Goal: Task Accomplishment & Management: Use online tool/utility

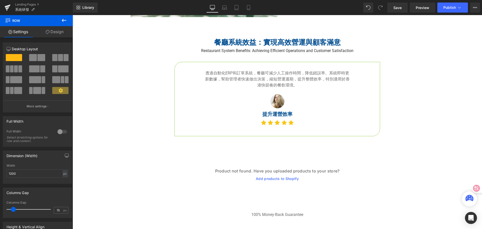
scroll to position [1022, 0]
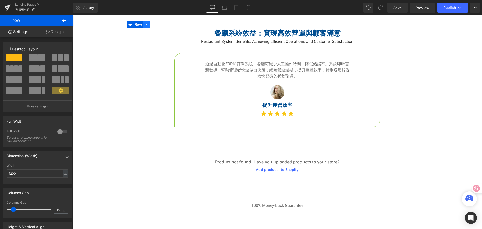
click at [146, 24] on icon at bounding box center [146, 24] width 1 height 2
drag, startPoint x: 157, startPoint y: 24, endPoint x: 135, endPoint y: 49, distance: 33.0
click at [135, 49] on div "餐廳系統效益：實現高效營運與顧客滿意 Heading Restaurant System Benefits: Achieving Efficient Oper…" at bounding box center [277, 116] width 301 height 190
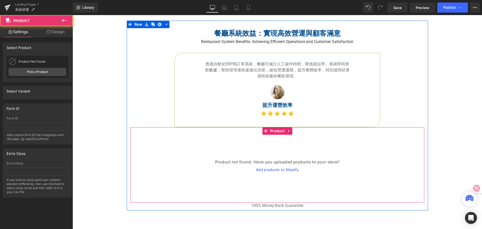
click at [179, 155] on div "Product not found. Have you uploaded products to your store? Add products to Sh…" at bounding box center [277, 165] width 294 height 60
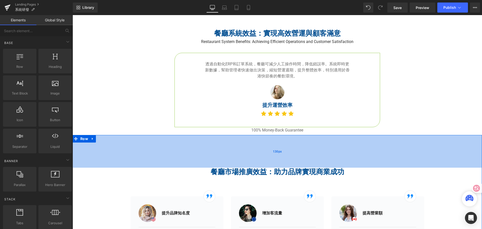
scroll to position [997, 0]
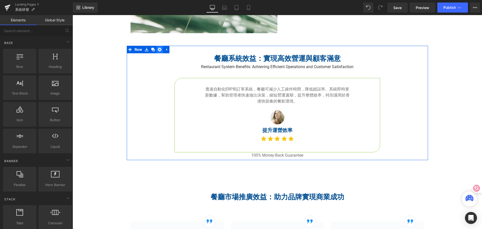
click at [159, 49] on icon at bounding box center [160, 50] width 4 height 4
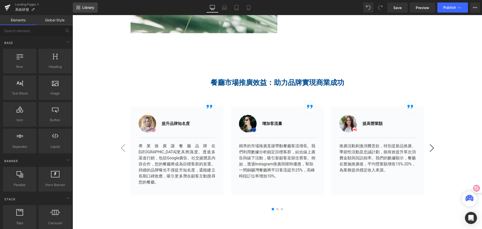
click at [88, 8] on span "Library" at bounding box center [88, 7] width 12 height 5
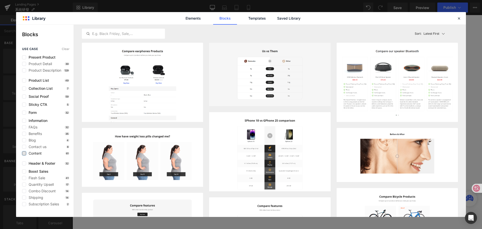
click at [25, 153] on label at bounding box center [24, 153] width 4 height 4
click at [24, 153] on input "checkbox" at bounding box center [24, 153] width 0 height 0
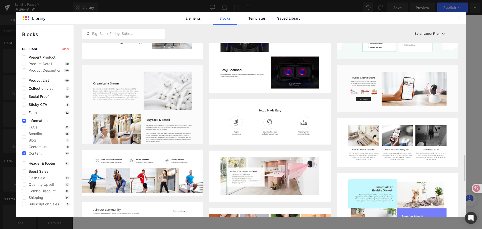
scroll to position [787, 0]
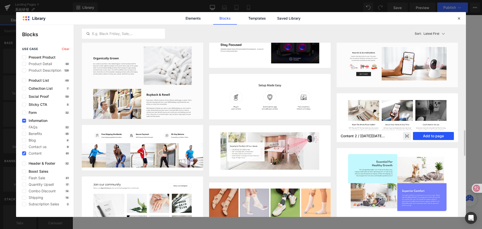
click at [428, 136] on button "Add to page" at bounding box center [433, 136] width 41 height 8
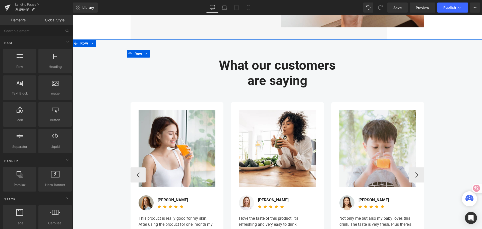
scroll to position [2087, 0]
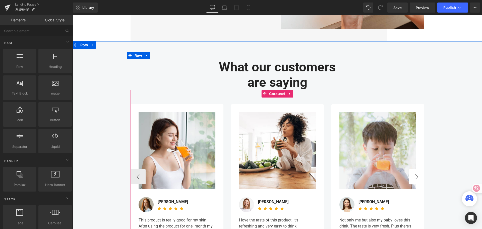
click at [415, 177] on button "›" at bounding box center [416, 176] width 15 height 15
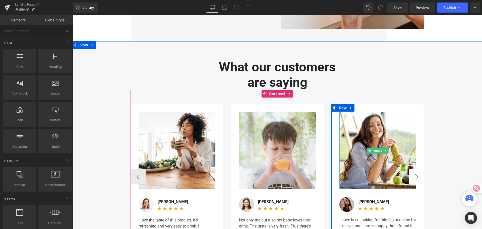
click at [415, 177] on div "Image Image Laura Western Text Block Icon Icon Icon Icon Icon Icon List Hoz Ico…" at bounding box center [377, 176] width 84 height 129
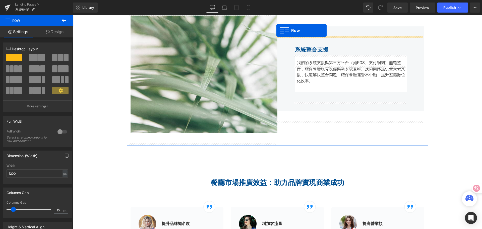
scroll to position [882, 0]
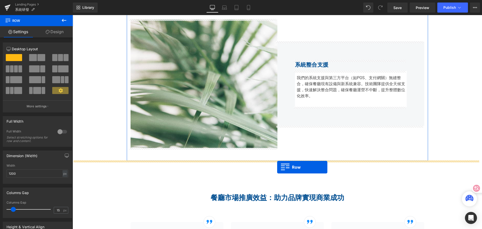
drag, startPoint x: 75, startPoint y: 118, endPoint x: 277, endPoint y: 167, distance: 207.5
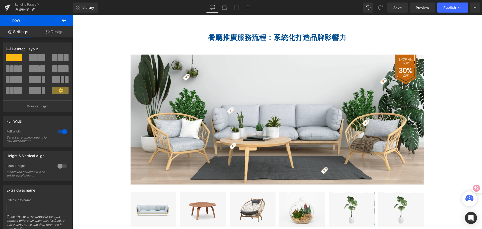
scroll to position [1484, 0]
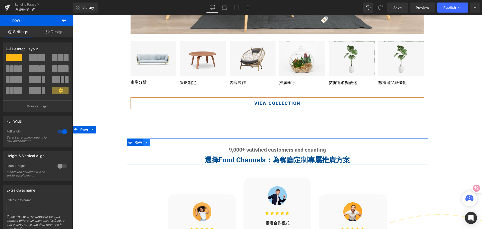
click at [146, 143] on icon at bounding box center [146, 142] width 1 height 2
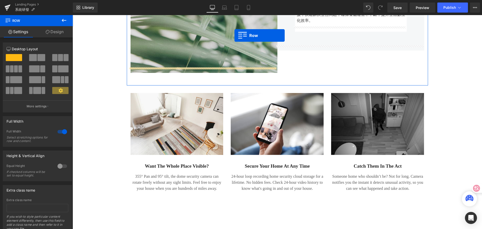
scroll to position [942, 0]
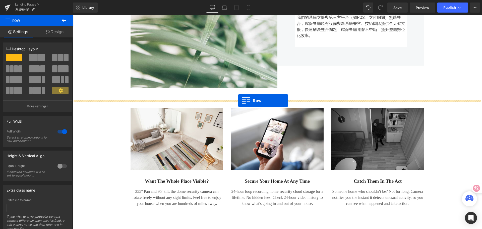
drag, startPoint x: 133, startPoint y: 129, endPoint x: 238, endPoint y: 100, distance: 109.1
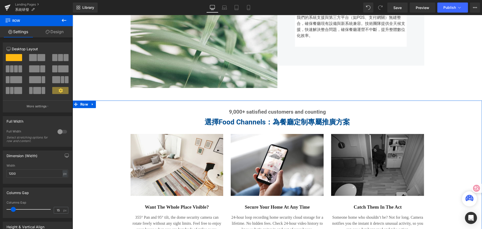
click at [466, 131] on div "9,000+ satisfied customers and counting Heading 選擇Food Channels：為餐廳定制專屬推廣方案 Hea…" at bounding box center [277, 167] width 409 height 134
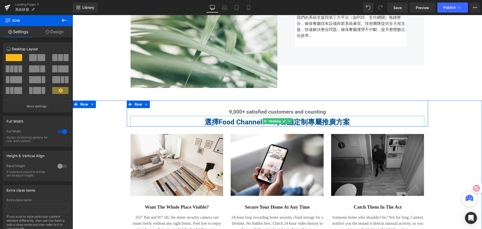
drag, startPoint x: 235, startPoint y: 123, endPoint x: 221, endPoint y: 122, distance: 14.3
click at [231, 123] on strong "選擇Food Channels：為餐廳定制專屬推廣方案" at bounding box center [277, 122] width 145 height 8
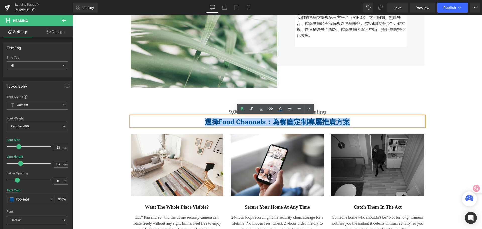
drag, startPoint x: 199, startPoint y: 123, endPoint x: 347, endPoint y: 121, distance: 147.8
click at [349, 120] on h1 "選擇Food Channels：為餐廳定制專屬推廣方案" at bounding box center [277, 122] width 294 height 9
paste div
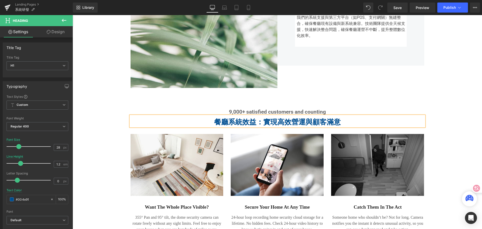
click at [467, 110] on div "9,000+ satisfied customers and counting Heading 餐廳系統效益：實現高效營運與顧客滿意 Heading Row …" at bounding box center [277, 167] width 409 height 134
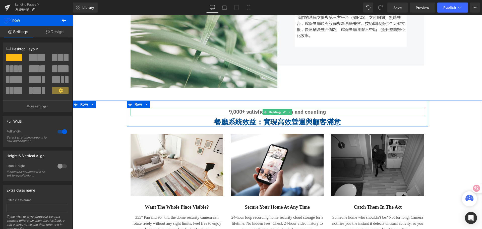
scroll to position [967, 0]
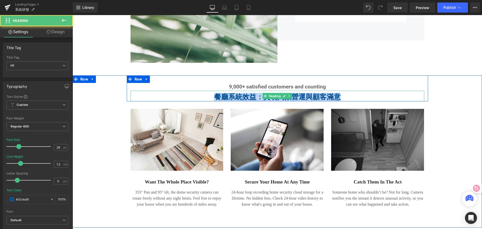
drag, startPoint x: 211, startPoint y: 97, endPoint x: 346, endPoint y: 94, distance: 134.8
click at [346, 94] on h1 "餐廳系統效益：實現高效營運與顧客滿意" at bounding box center [277, 97] width 294 height 9
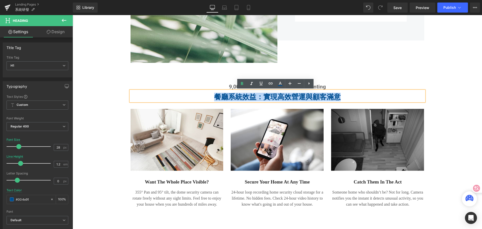
copy strong "餐廳系統效益：實現高效營運與顧客滿意"
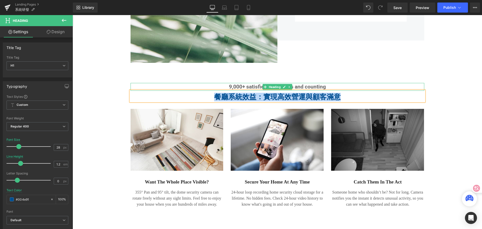
click at [229, 86] on b "9,000+ satisfied customers and counting" at bounding box center [277, 87] width 97 height 6
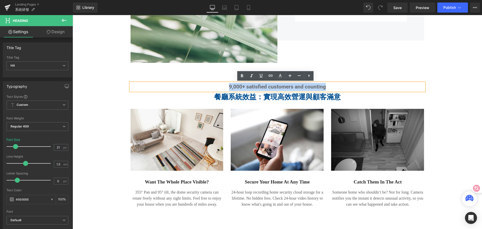
drag, startPoint x: 221, startPoint y: 86, endPoint x: 329, endPoint y: 88, distance: 107.7
click at [329, 88] on h4 "9,000+ satisfied customers and counting" at bounding box center [277, 87] width 294 height 8
paste div
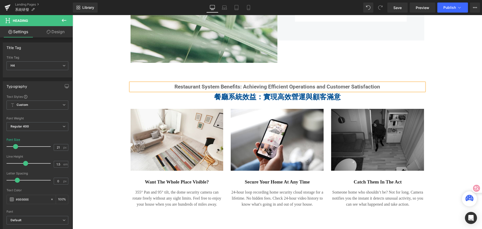
click at [446, 80] on div "Restaurant System Benefits: Achieving Efficient Operations and Customer Satisfa…" at bounding box center [277, 142] width 409 height 134
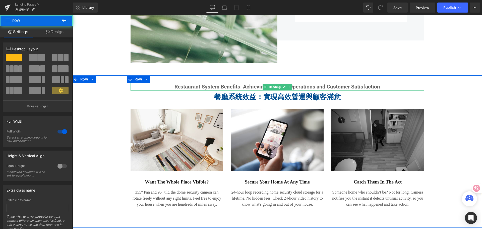
click at [254, 87] on h4 "Restaurant System Benefits: Achieving Efficient Operations and Customer Satisfa…" at bounding box center [277, 87] width 294 height 8
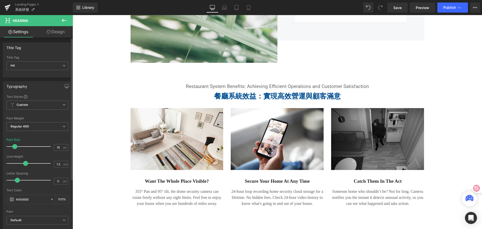
type input "18"
click at [14, 148] on span at bounding box center [14, 146] width 5 height 5
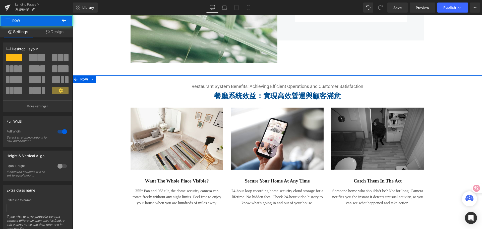
click at [469, 103] on div "Restaurant System Benefits: Achieving Efficient Operations and Customer Satisfa…" at bounding box center [277, 141] width 409 height 133
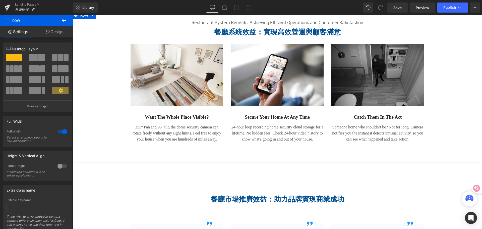
scroll to position [1018, 0]
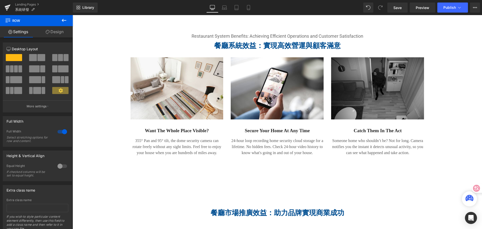
click at [63, 21] on icon at bounding box center [64, 20] width 5 height 3
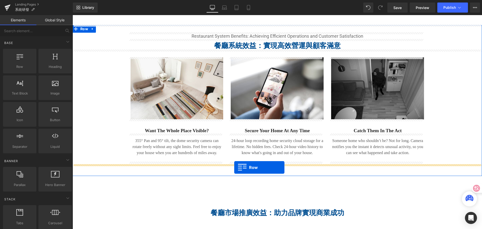
drag, startPoint x: 95, startPoint y: 79, endPoint x: 234, endPoint y: 167, distance: 164.4
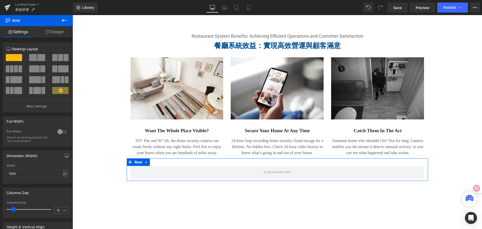
click at [39, 59] on span at bounding box center [41, 57] width 8 height 7
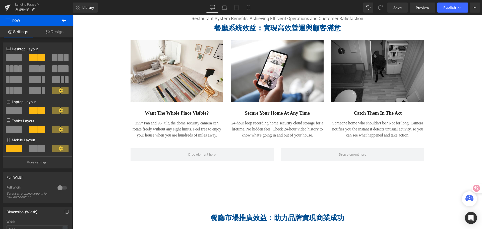
scroll to position [1043, 0]
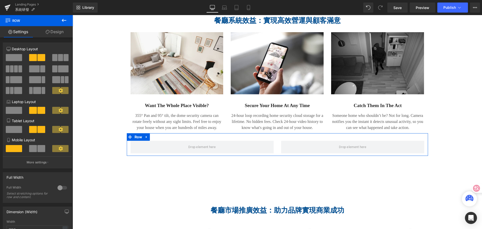
drag, startPoint x: 53, startPoint y: 33, endPoint x: 55, endPoint y: 42, distance: 9.0
click at [53, 33] on link "Design" at bounding box center [54, 31] width 36 height 11
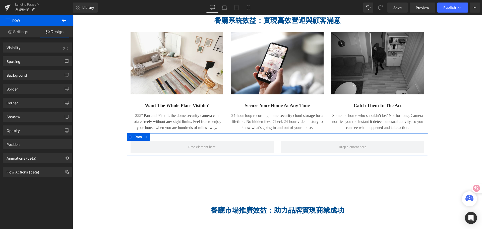
click at [23, 33] on link "Settings" at bounding box center [18, 31] width 36 height 11
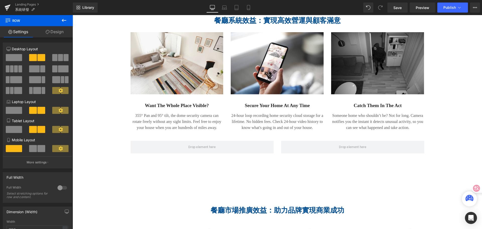
click at [65, 18] on icon at bounding box center [64, 20] width 6 height 6
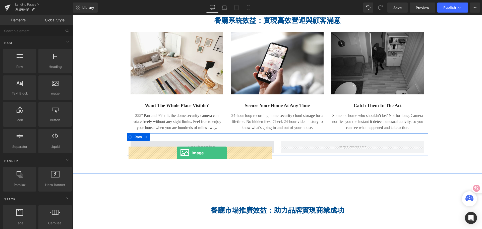
drag, startPoint x: 130, startPoint y: 103, endPoint x: 177, endPoint y: 153, distance: 68.2
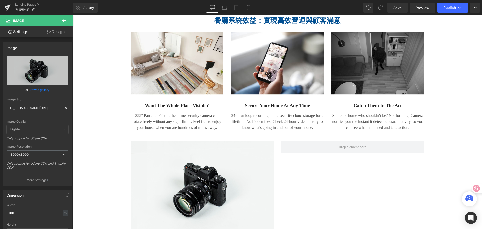
click at [67, 17] on button at bounding box center [64, 20] width 18 height 11
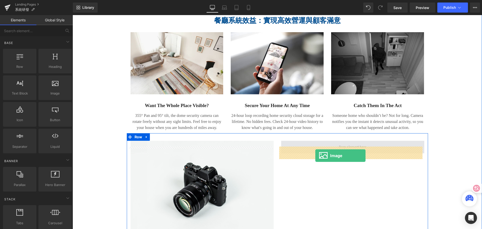
drag, startPoint x: 142, startPoint y: 112, endPoint x: 315, endPoint y: 155, distance: 178.3
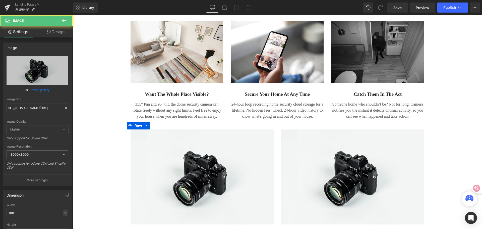
scroll to position [1068, 0]
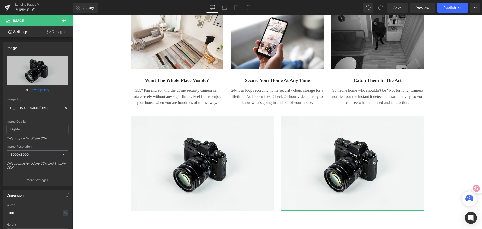
click at [58, 31] on link "Design" at bounding box center [55, 31] width 36 height 11
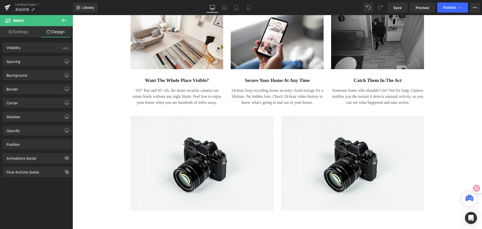
click at [66, 21] on icon at bounding box center [64, 20] width 6 height 6
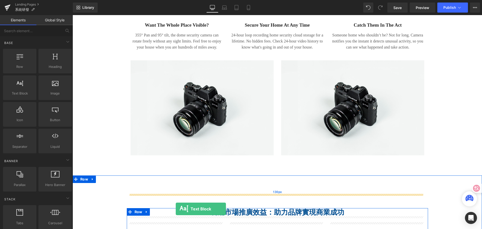
scroll to position [1143, 0]
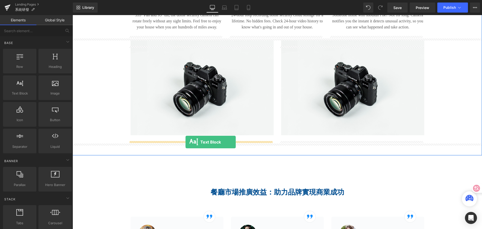
drag, startPoint x: 95, startPoint y: 107, endPoint x: 185, endPoint y: 142, distance: 97.2
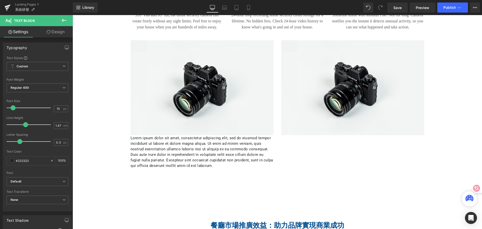
click at [66, 22] on icon at bounding box center [64, 20] width 6 height 6
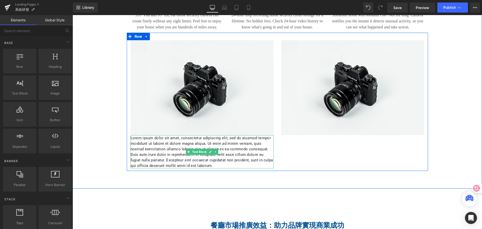
click at [148, 167] on p "Lorem ipsum dolor sit amet, consectetur adipiscing elit, sed do eiusmod tempor …" at bounding box center [201, 151] width 143 height 33
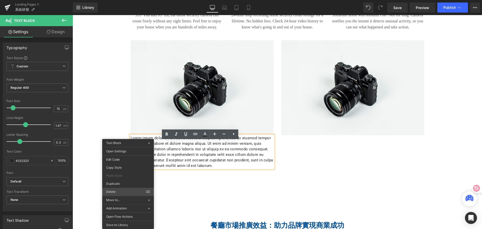
drag, startPoint x: 193, startPoint y: 209, endPoint x: 121, endPoint y: 194, distance: 74.1
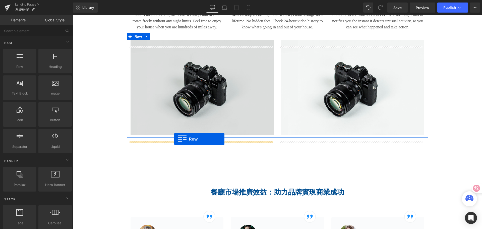
drag, startPoint x: 94, startPoint y: 82, endPoint x: 174, endPoint y: 139, distance: 98.1
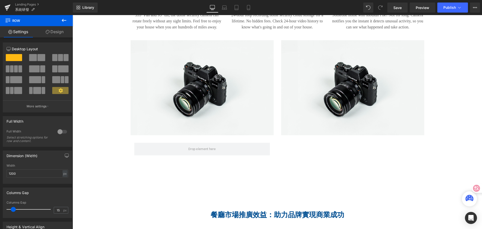
click at [64, 20] on icon at bounding box center [64, 20] width 5 height 3
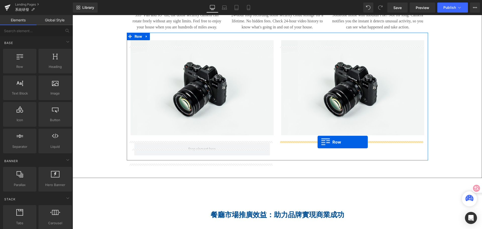
drag, startPoint x: 98, startPoint y: 78, endPoint x: 317, endPoint y: 142, distance: 229.0
